Goal: Task Accomplishment & Management: Use online tool/utility

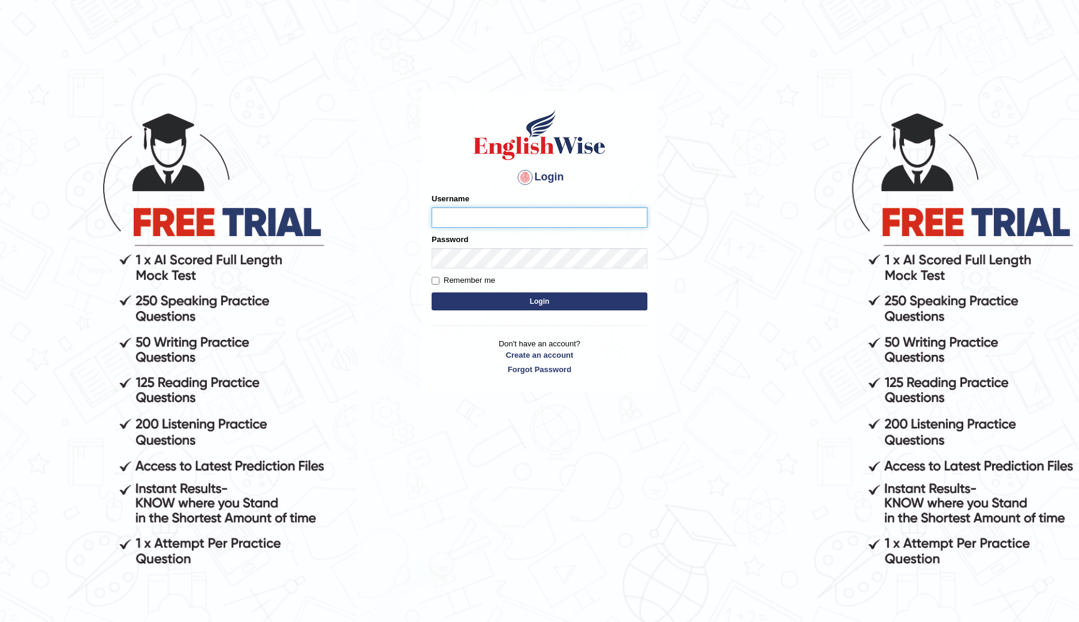
type input "ChimiZam"
click at [528, 299] on button "Login" at bounding box center [540, 302] width 216 height 18
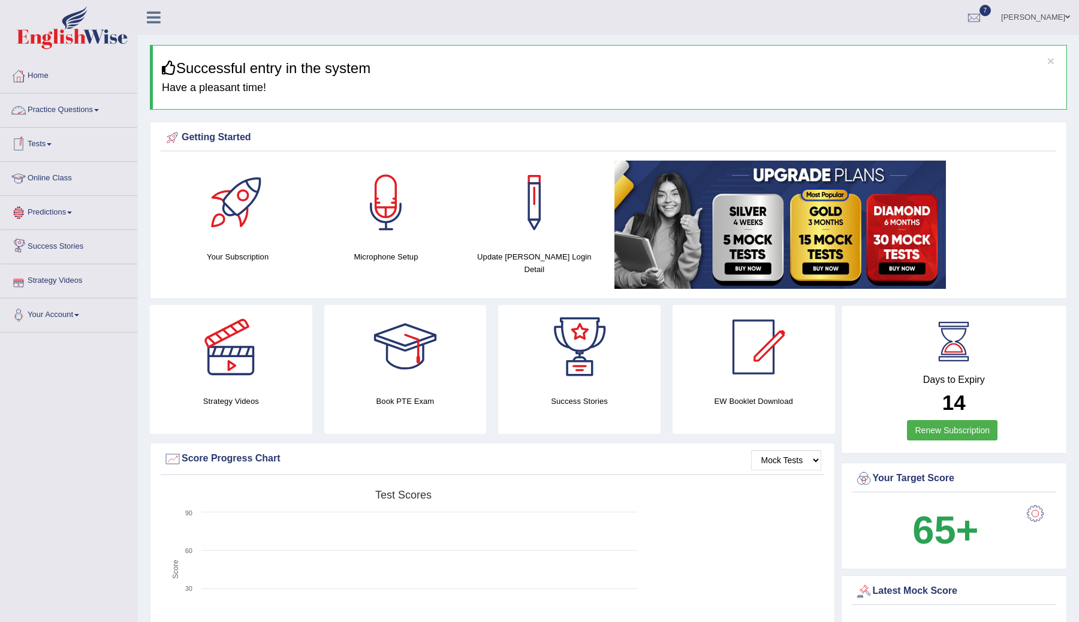
click at [58, 182] on link "Online Class" at bounding box center [69, 177] width 137 height 30
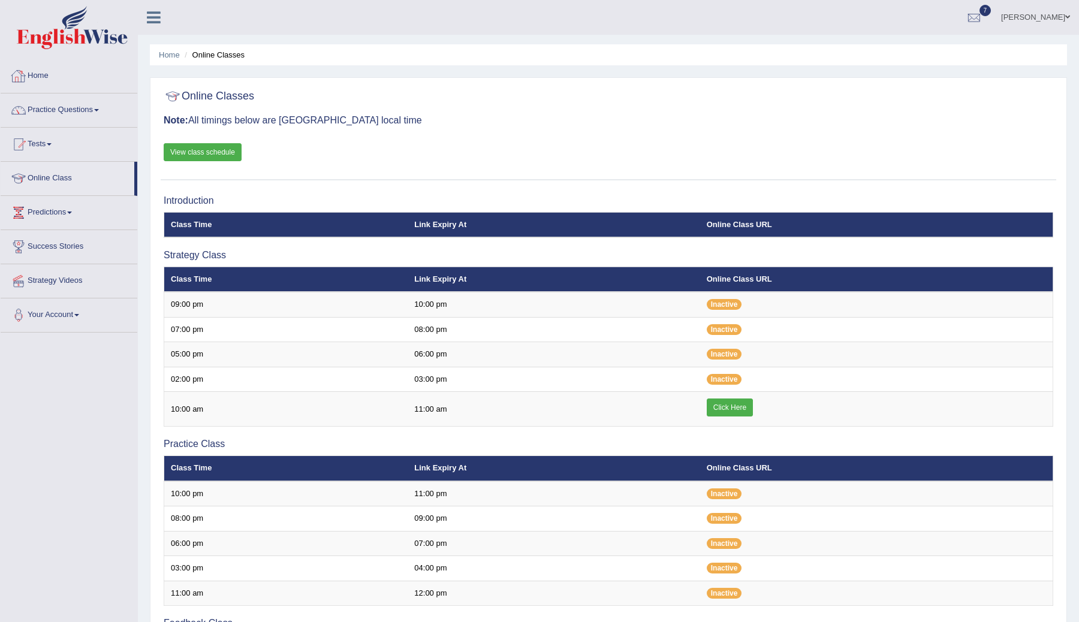
click at [42, 141] on link "Tests" at bounding box center [69, 143] width 137 height 30
click at [58, 173] on link "Take Practice Sectional Test" at bounding box center [78, 172] width 112 height 22
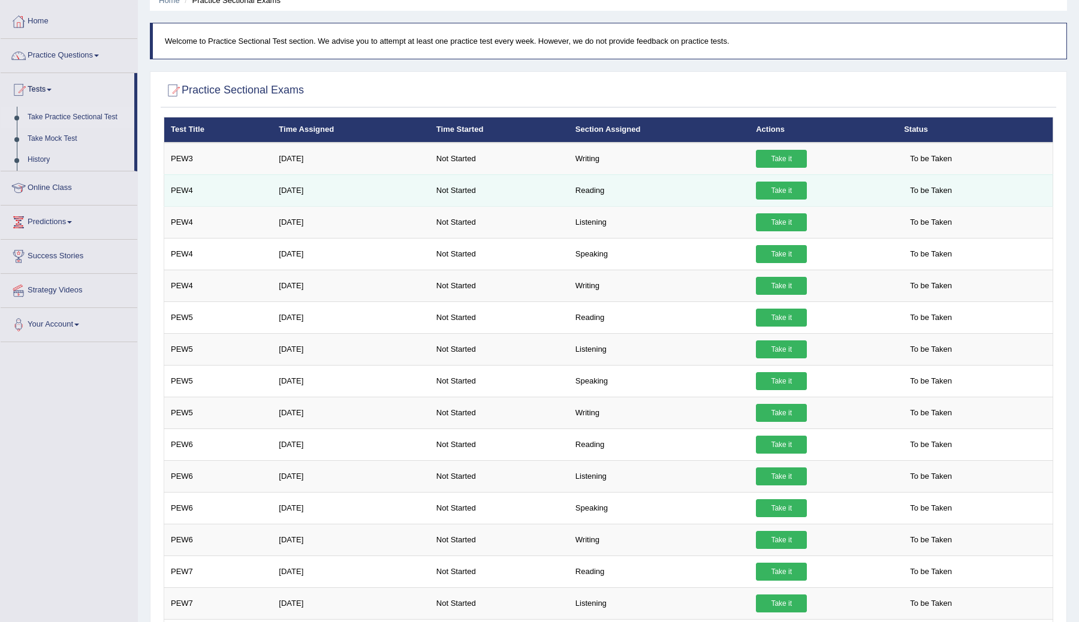
scroll to position [92, 0]
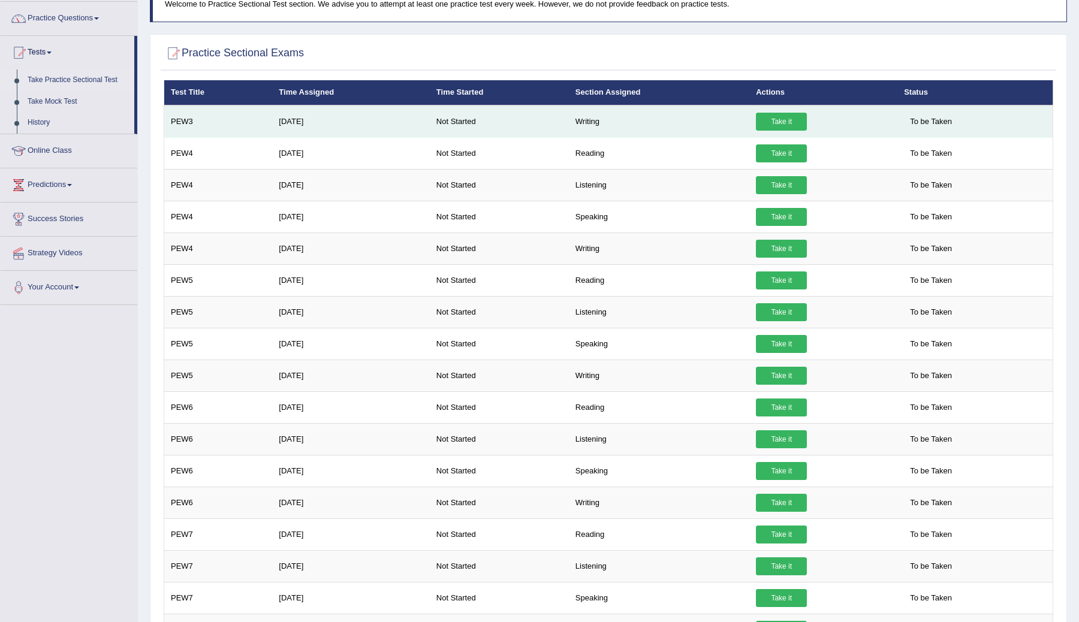
click at [787, 118] on link "Take it" at bounding box center [781, 122] width 51 height 18
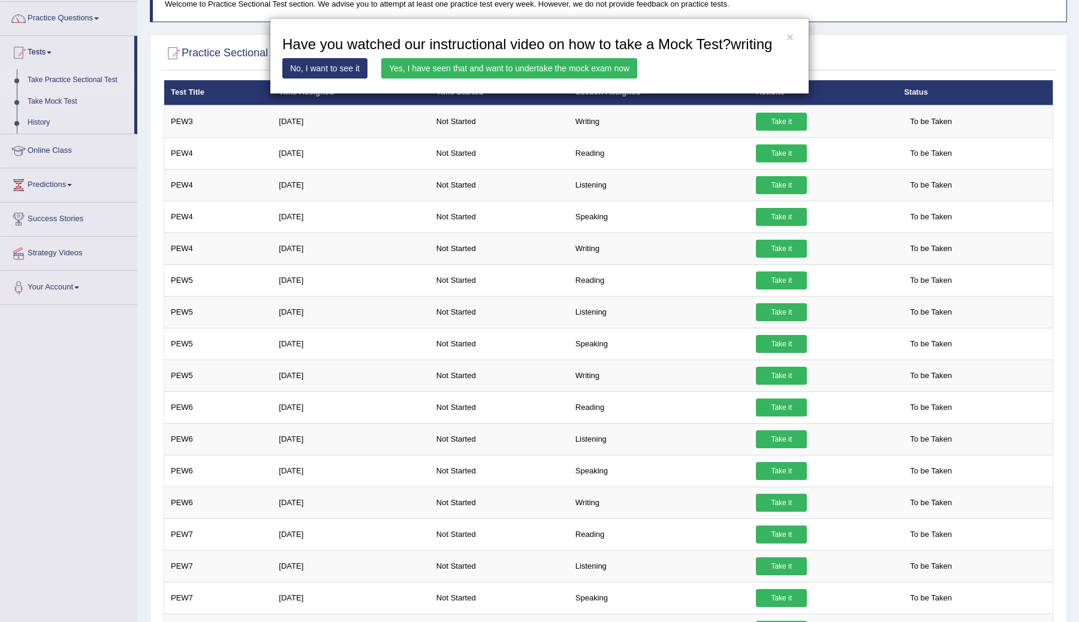
click at [555, 79] on link "Yes, I have seen that and want to undertake the mock exam now" at bounding box center [509, 68] width 256 height 20
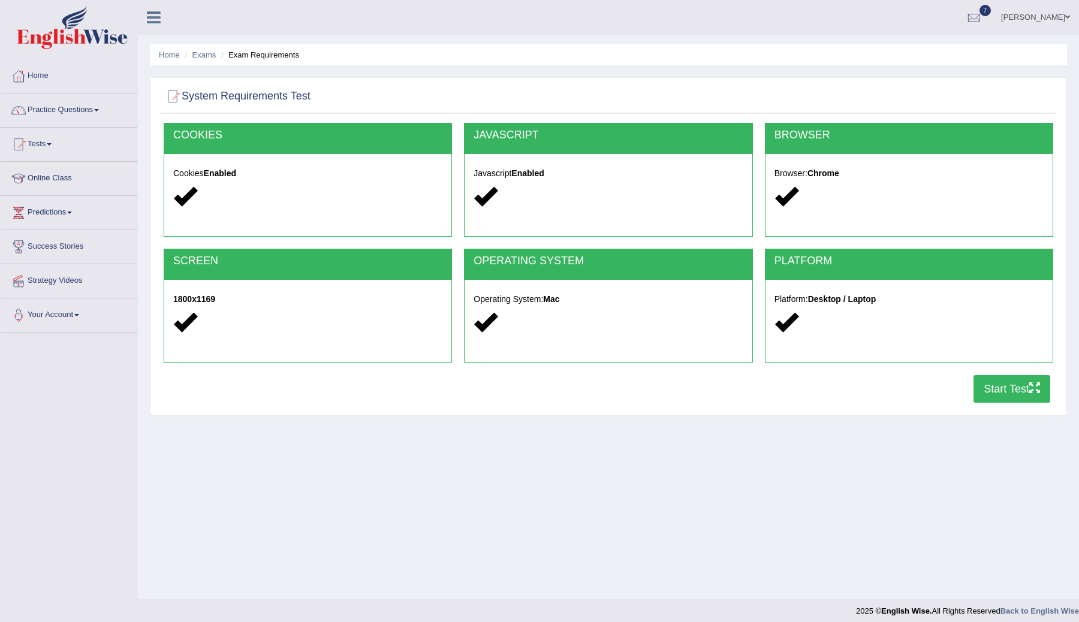
click at [1002, 381] on button "Start Test" at bounding box center [1012, 389] width 77 height 28
